Goal: Entertainment & Leisure: Browse casually

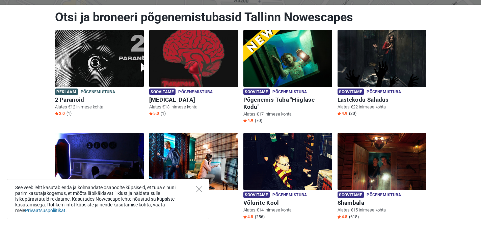
scroll to position [82, 0]
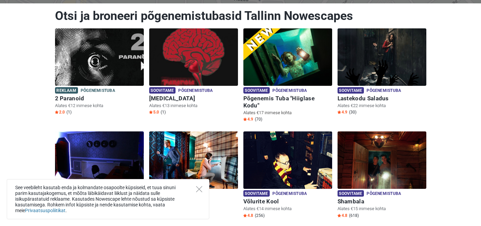
click at [280, 98] on h6 "Põgenemis Tuba "Hiiglase Kodu"" at bounding box center [287, 102] width 89 height 14
click at [269, 51] on img at bounding box center [287, 56] width 89 height 57
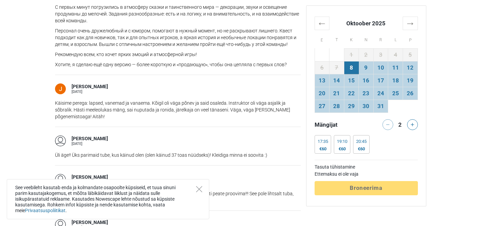
scroll to position [651, 0]
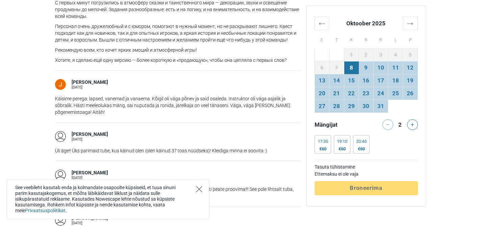
click at [197, 189] on icon "Close" at bounding box center [199, 189] width 6 height 6
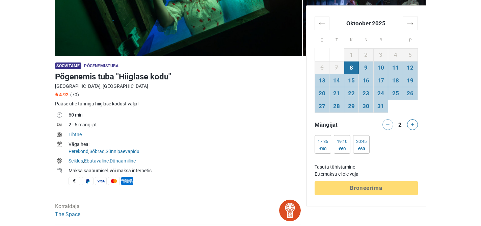
scroll to position [0, 0]
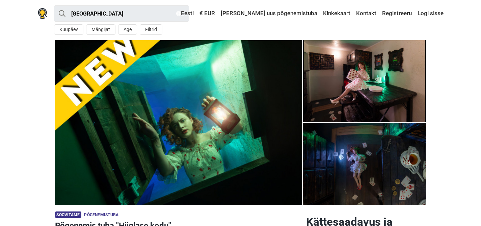
click at [382, 107] on img at bounding box center [364, 81] width 123 height 82
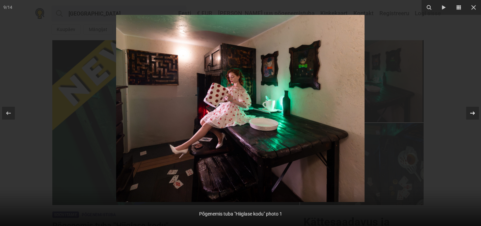
click at [473, 113] on div "9 / 14 Põgenemis tuba "Hiiglase kodu" photo 1" at bounding box center [240, 113] width 481 height 226
click at [471, 112] on icon at bounding box center [472, 113] width 8 height 8
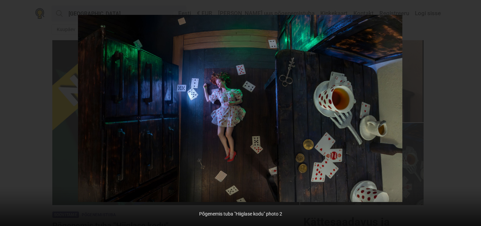
click at [471, 112] on icon at bounding box center [472, 113] width 8 height 8
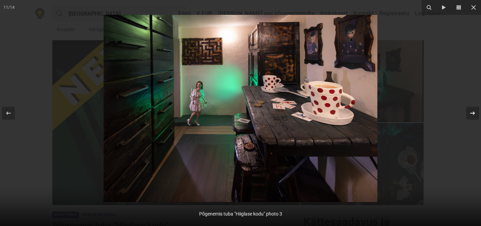
click at [471, 112] on icon at bounding box center [472, 113] width 8 height 8
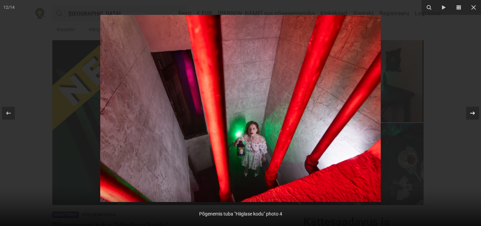
click at [471, 112] on icon at bounding box center [472, 113] width 8 height 8
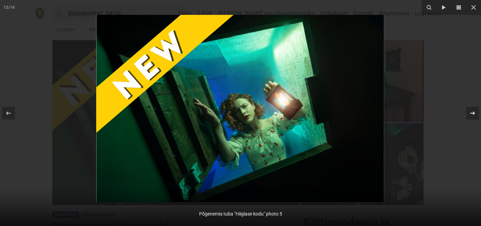
click at [471, 112] on icon at bounding box center [472, 113] width 8 height 8
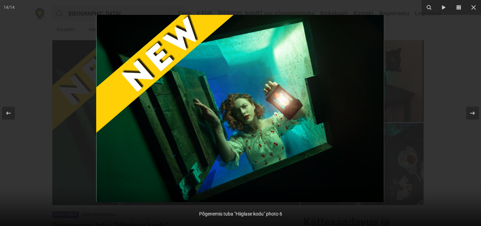
click at [460, 77] on div at bounding box center [240, 113] width 481 height 226
